Goal: Transaction & Acquisition: Subscribe to service/newsletter

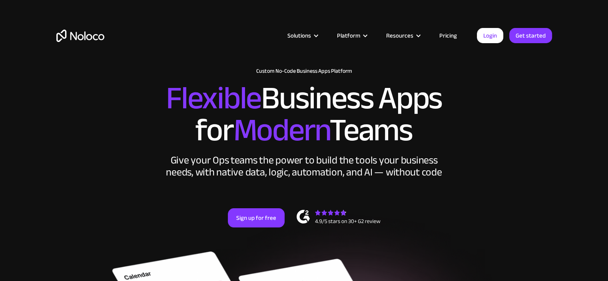
click at [444, 33] on link "Pricing" at bounding box center [448, 35] width 38 height 10
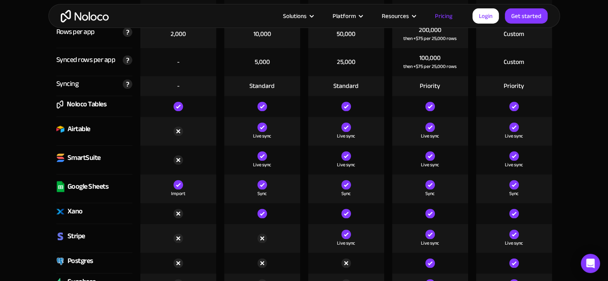
scroll to position [1103, 0]
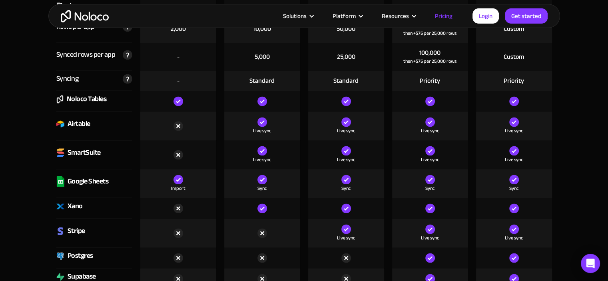
click at [88, 121] on div "Airtable" at bounding box center [79, 124] width 23 height 12
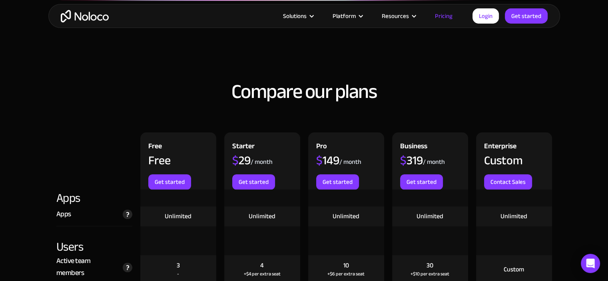
scroll to position [783, 0]
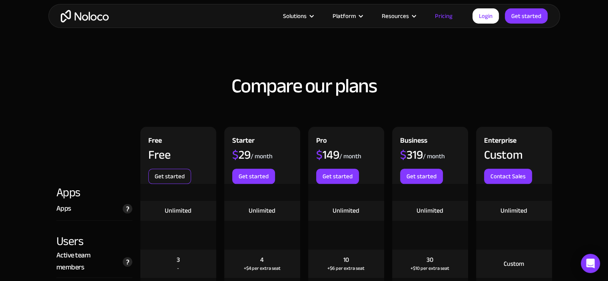
click at [164, 175] on link "Get started" at bounding box center [169, 176] width 43 height 15
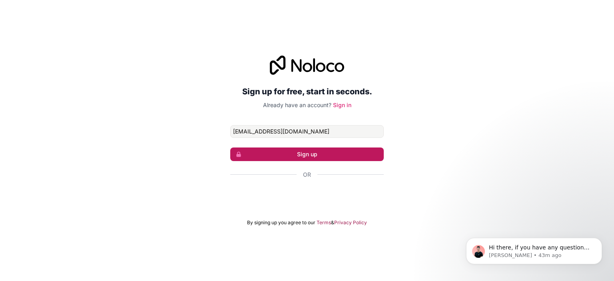
type input "mamadoudiarra9140@gmail.com"
click at [304, 156] on button "Sign up" at bounding box center [306, 154] width 153 height 14
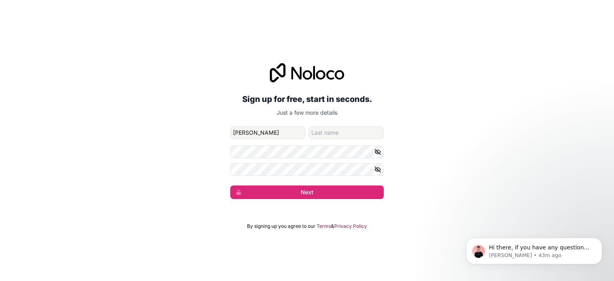
type input "Mamadou"
click at [347, 128] on input "family-name" at bounding box center [345, 132] width 75 height 13
type input "Diarra"
click at [282, 158] on form "mamadoudiarra9140@gmail.com Mamadou Diarra Next" at bounding box center [306, 162] width 153 height 73
click at [320, 197] on button "Next" at bounding box center [306, 192] width 153 height 14
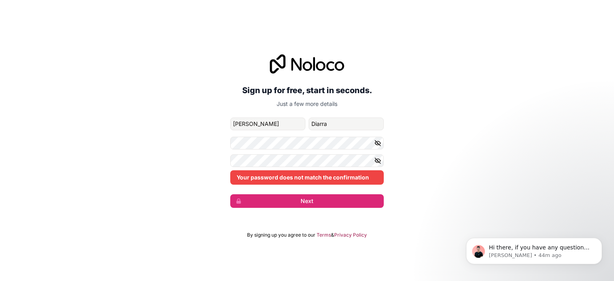
click at [291, 169] on div "Your password does not match the confirmation" at bounding box center [306, 169] width 153 height 30
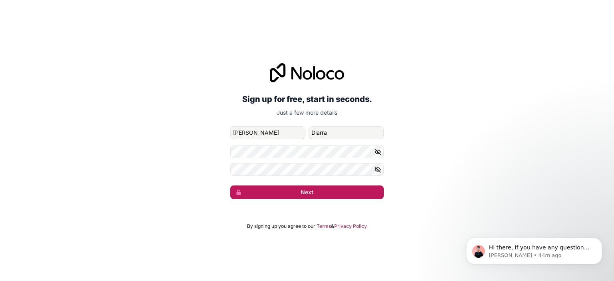
click at [297, 187] on button "Next" at bounding box center [306, 192] width 153 height 14
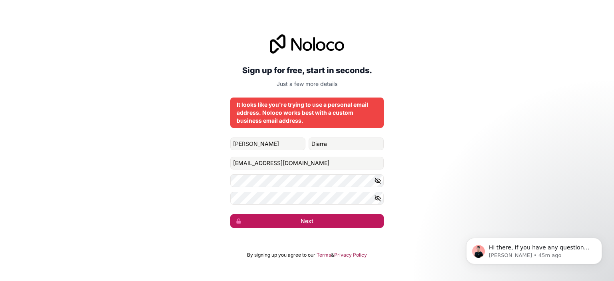
click at [296, 217] on button "Next" at bounding box center [306, 221] width 153 height 14
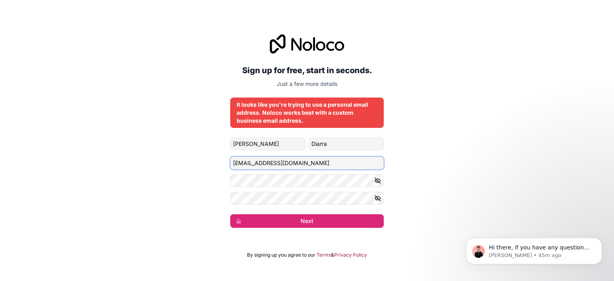
drag, startPoint x: 286, startPoint y: 163, endPoint x: 233, endPoint y: 152, distance: 53.8
click at [233, 152] on form "Mamadou Diarra mamadoudiarra9140@gmail.com Next" at bounding box center [306, 182] width 153 height 90
click at [319, 165] on input "succesbusinessone@gmail.com" at bounding box center [306, 163] width 153 height 13
drag, startPoint x: 319, startPoint y: 165, endPoint x: 290, endPoint y: 165, distance: 29.2
click at [290, 165] on input "succesbusinessone@gmail.com" at bounding box center [306, 163] width 153 height 13
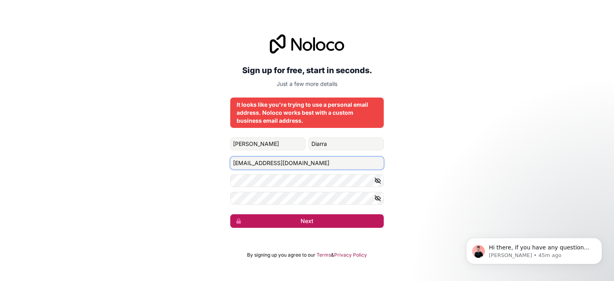
type input "succesbusinessone@yahoo.com"
click at [302, 220] on button "Next" at bounding box center [306, 221] width 153 height 14
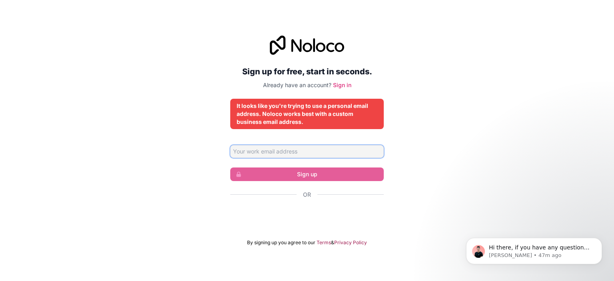
click at [288, 154] on input "Email address" at bounding box center [306, 151] width 153 height 13
type input "s"
type input "[EMAIL_ADDRESS][DOMAIN_NAME]"
click at [387, 153] on div "Sign up for free, start in seconds. Already have an account? Sign in It looks l…" at bounding box center [307, 140] width 614 height 233
click at [320, 153] on input "[EMAIL_ADDRESS][DOMAIN_NAME]" at bounding box center [306, 151] width 153 height 13
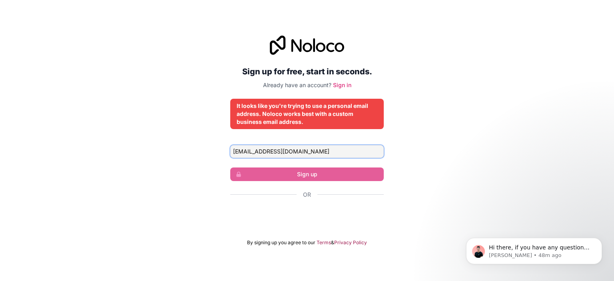
click at [332, 156] on input "[EMAIL_ADDRESS][DOMAIN_NAME]" at bounding box center [306, 151] width 153 height 13
click at [321, 147] on input "[EMAIL_ADDRESS][DOMAIN_NAME]" at bounding box center [306, 151] width 153 height 13
